Goal: Transaction & Acquisition: Purchase product/service

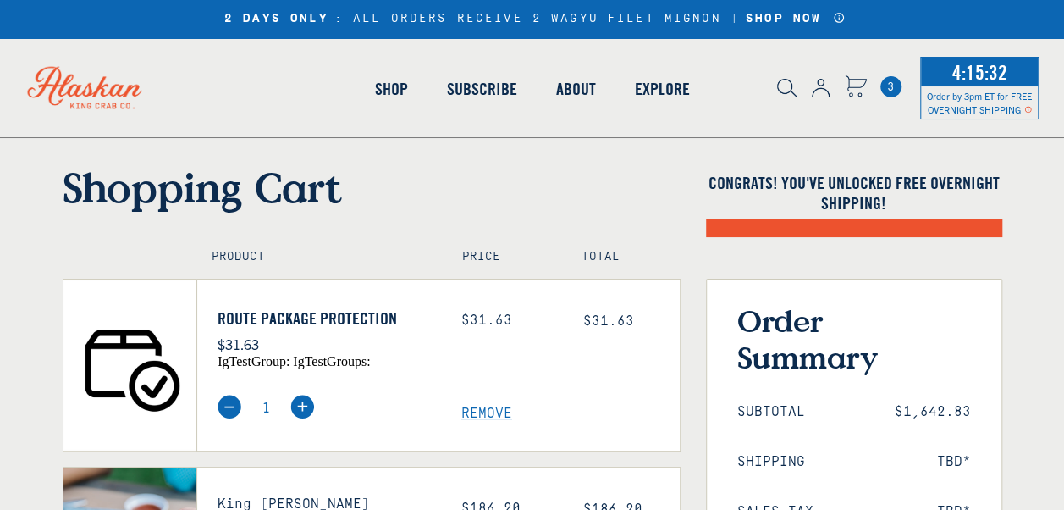
select select "40826597245007"
select select "40826744897615"
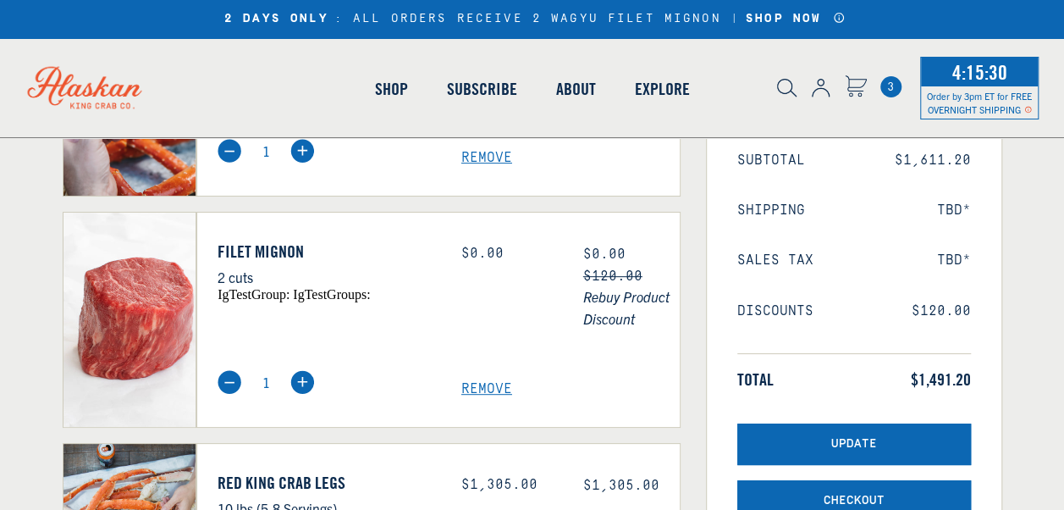
select select "40826597245007"
select select "40826744897615"
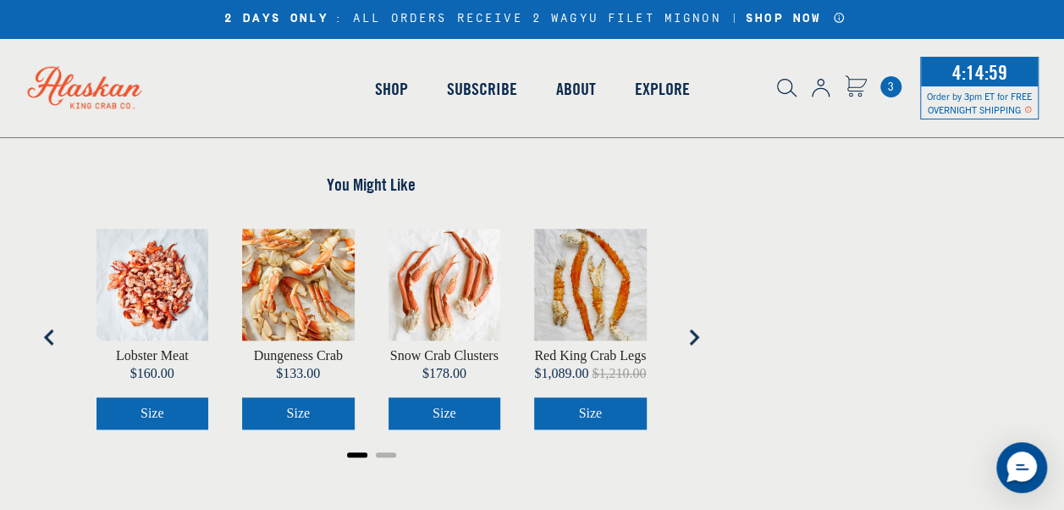
scroll to position [762, 0]
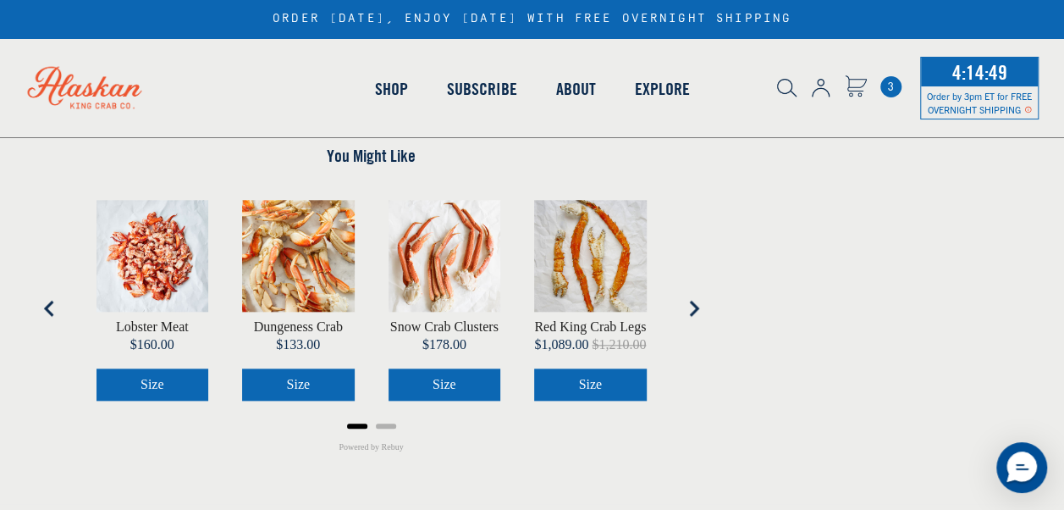
click at [594, 391] on span "Size" at bounding box center [590, 384] width 24 height 14
select select "40826928037967"
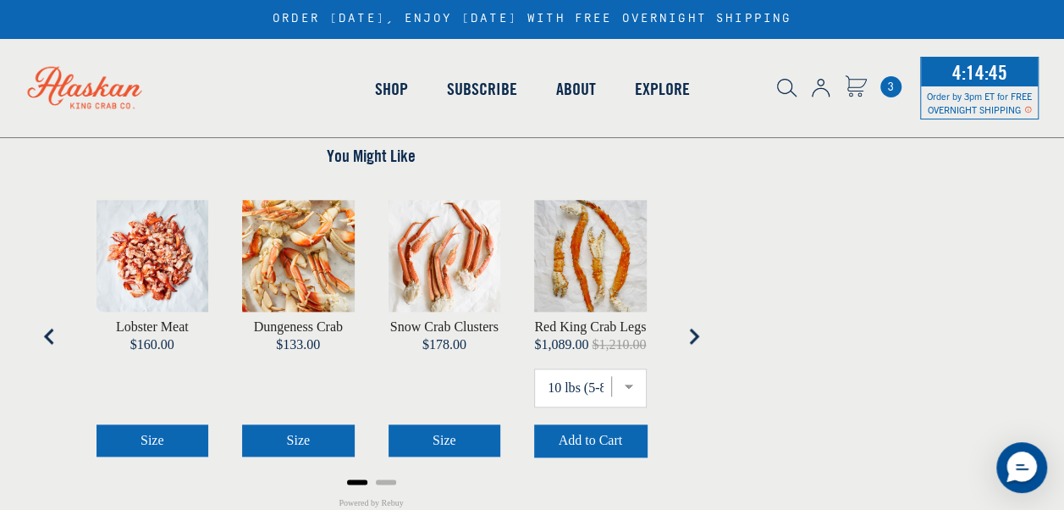
click at [698, 332] on icon "Next slide" at bounding box center [693, 336] width 17 height 17
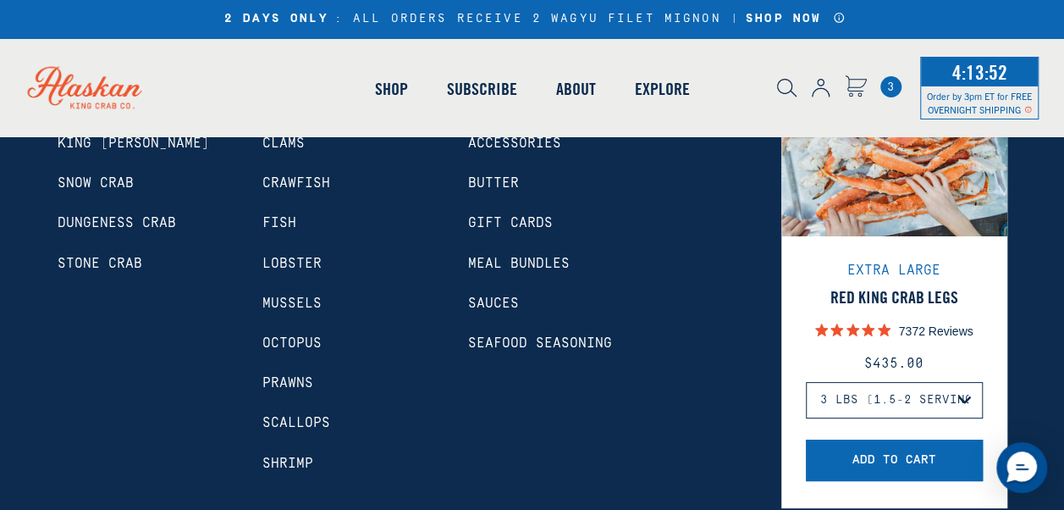
scroll to position [28, 0]
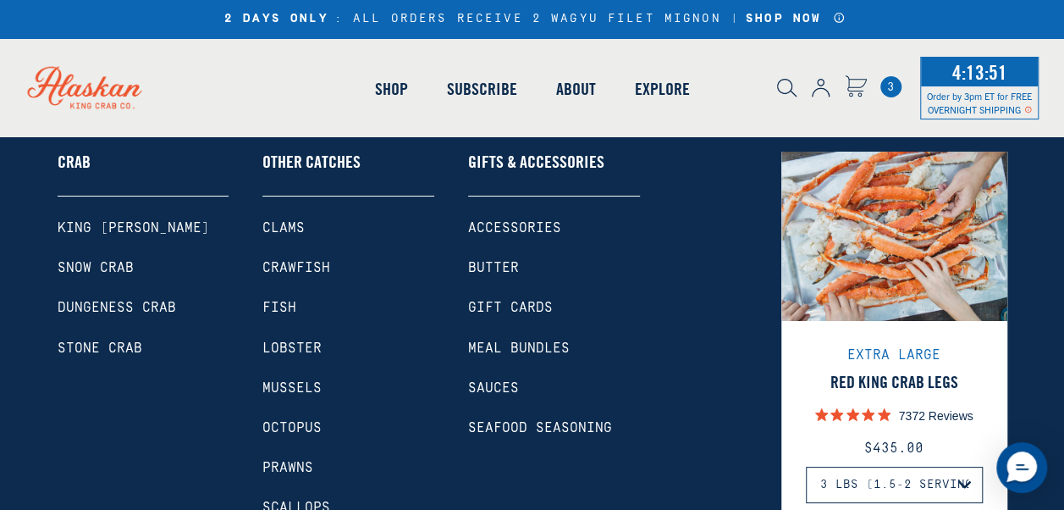
click at [279, 304] on link "Fish" at bounding box center [349, 308] width 172 height 16
